Goal: Task Accomplishment & Management: Manage account settings

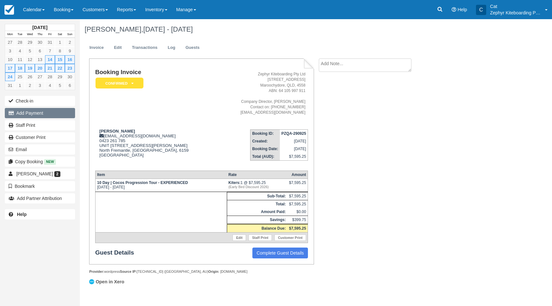
click at [37, 113] on button "Add Payment" at bounding box center [40, 113] width 70 height 10
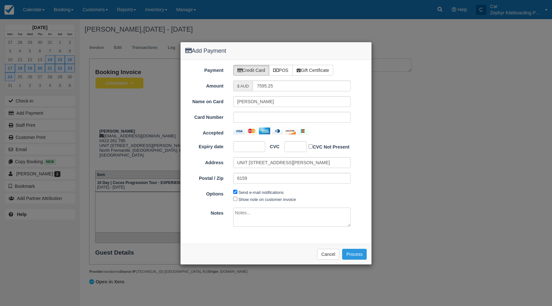
type input "06/10/25"
click at [281, 69] on label "POS" at bounding box center [281, 70] width 24 height 11
radio input "true"
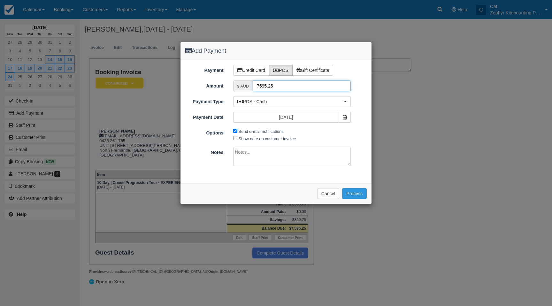
drag, startPoint x: 279, startPoint y: 85, endPoint x: 237, endPoint y: 85, distance: 42.2
click at [237, 85] on div "$ AUD 7595.25" at bounding box center [292, 85] width 118 height 11
type input "1898.81"
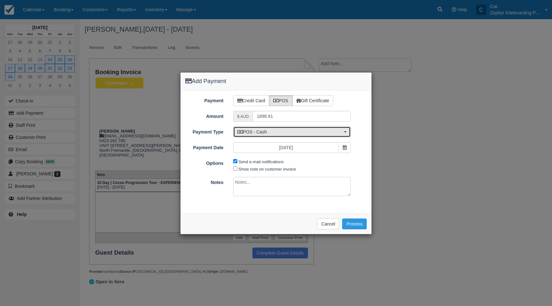
click at [281, 131] on span "POS - Cash" at bounding box center [289, 132] width 105 height 6
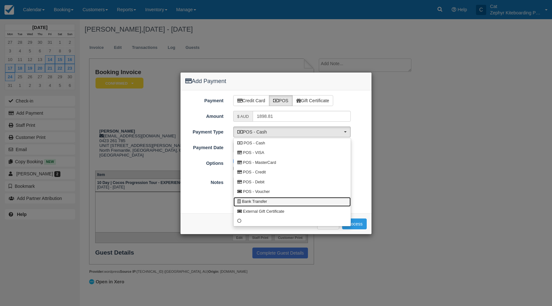
click at [270, 203] on link "Bank Transfer" at bounding box center [292, 202] width 117 height 10
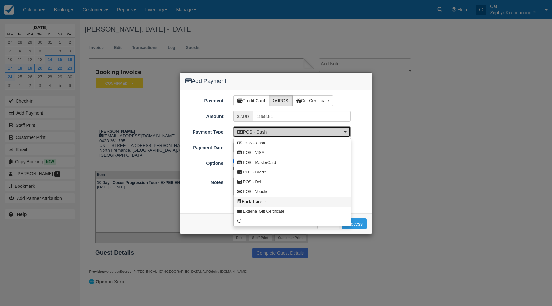
select select "BANK"
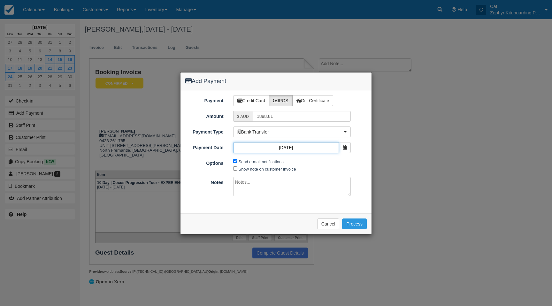
click at [301, 148] on input "06/10/25" at bounding box center [286, 147] width 106 height 11
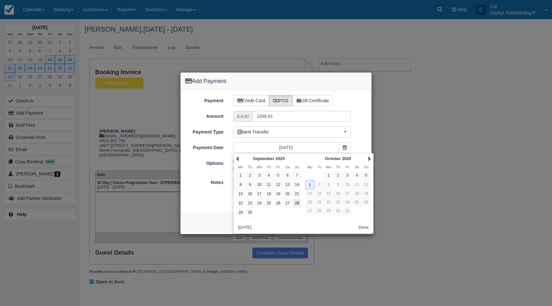
click at [295, 205] on link "28" at bounding box center [297, 203] width 9 height 9
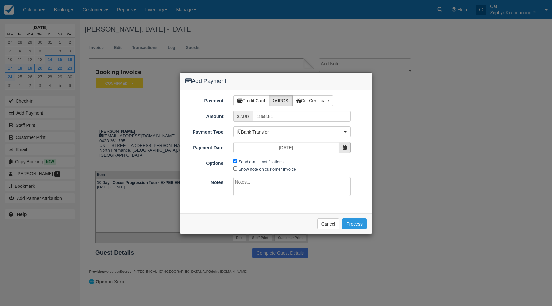
click at [345, 150] on span at bounding box center [345, 147] width 12 height 11
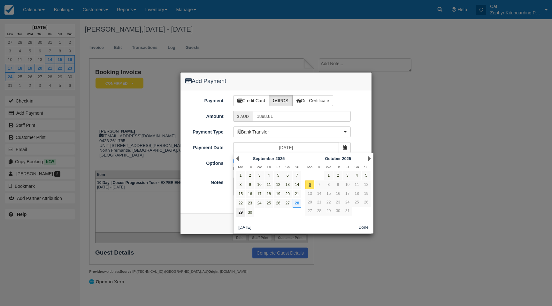
click at [240, 212] on link "29" at bounding box center [240, 212] width 9 height 9
type input "29/09/25"
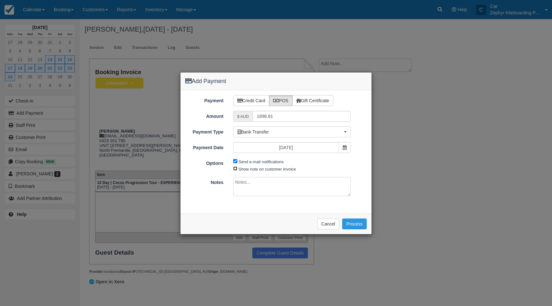
click at [235, 169] on input "Show note on customer invoice" at bounding box center [235, 168] width 4 height 4
checkbox input "true"
click at [236, 179] on textarea at bounding box center [292, 186] width 118 height 19
paste textarea "Fast Transfer From RICHA SETHIRicha NPP PZQA-290925"
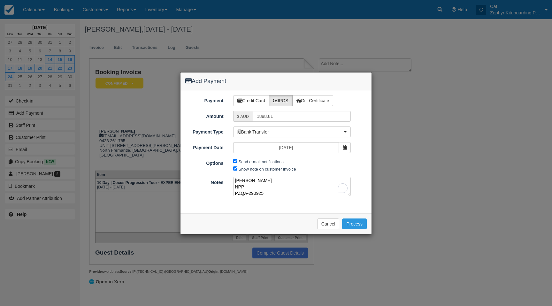
click at [237, 188] on textarea "Paid $1898.81 29/9/25 REF: Fast Transfer From RICHA SETHIRicha NPP PZQA-290925" at bounding box center [292, 186] width 118 height 19
type textarea "Paid $1898.81 29/9/25 REF: Fast Transfer From RICHA SETHIRicha PZQA-290925"
click at [350, 223] on button "Process" at bounding box center [354, 223] width 25 height 11
